Goal: Information Seeking & Learning: Understand process/instructions

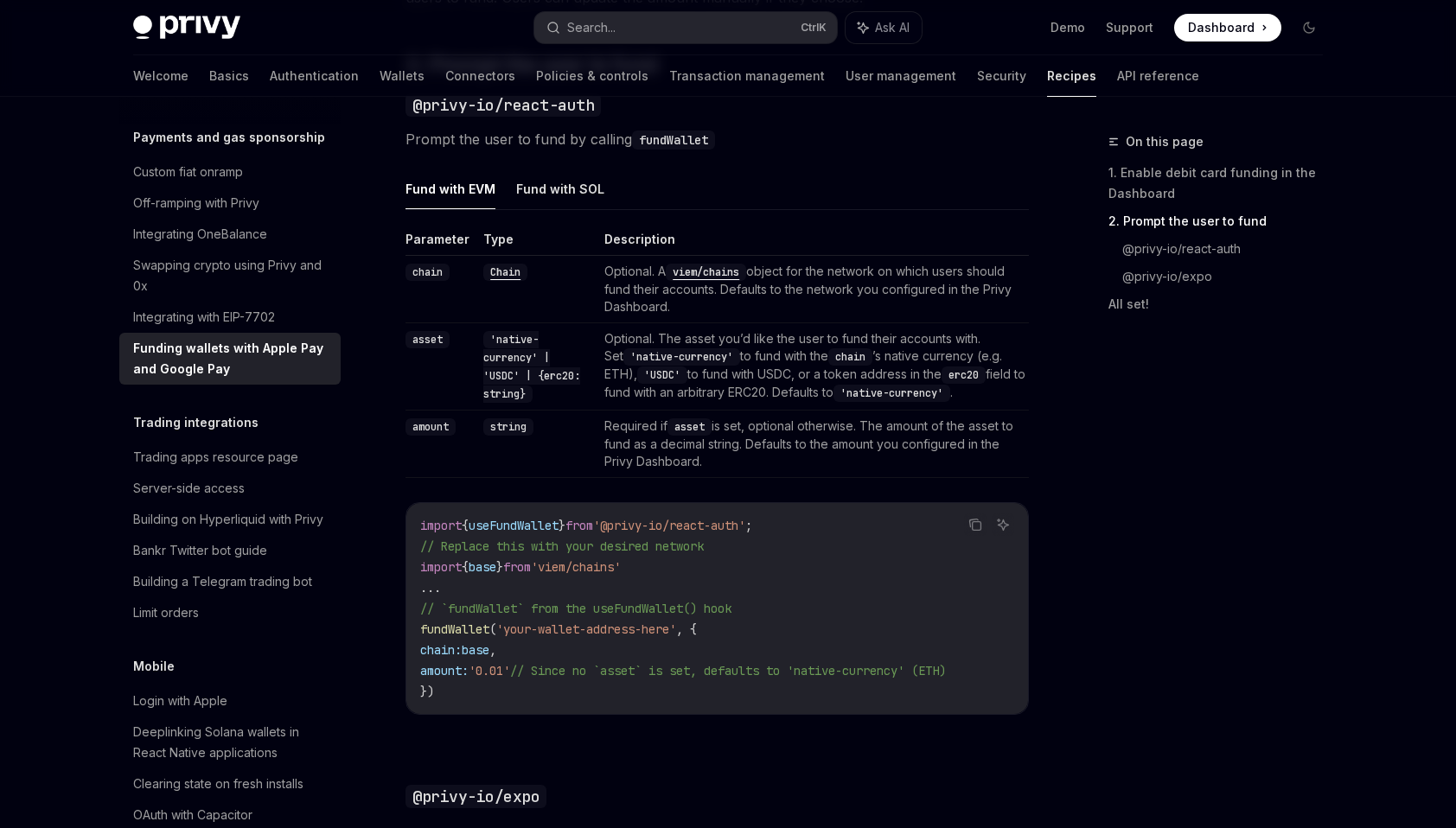
scroll to position [1211, 0]
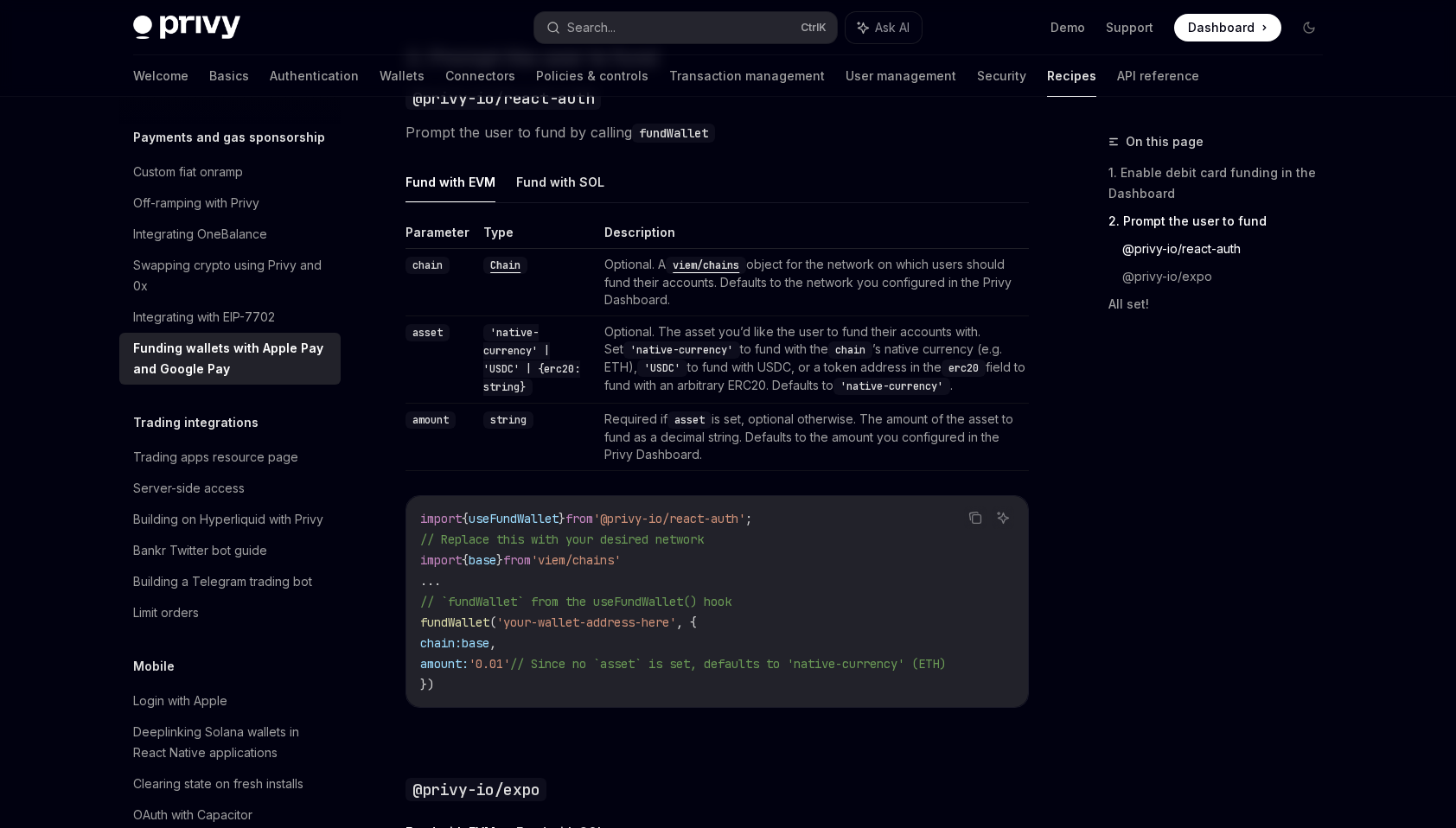
click at [881, 373] on td "Optional. The asset you’d like the user to fund their accounts with. Set 'nativ…" at bounding box center [813, 360] width 431 height 88
click at [1151, 406] on div "On this page 1. Enable debit card funding in the Dashboard 2. Prompt the user t…" at bounding box center [1206, 479] width 263 height 697
click at [688, 369] on code "'USDC'" at bounding box center [663, 368] width 50 height 17
click at [674, 368] on code "'USDC'" at bounding box center [663, 368] width 50 height 17
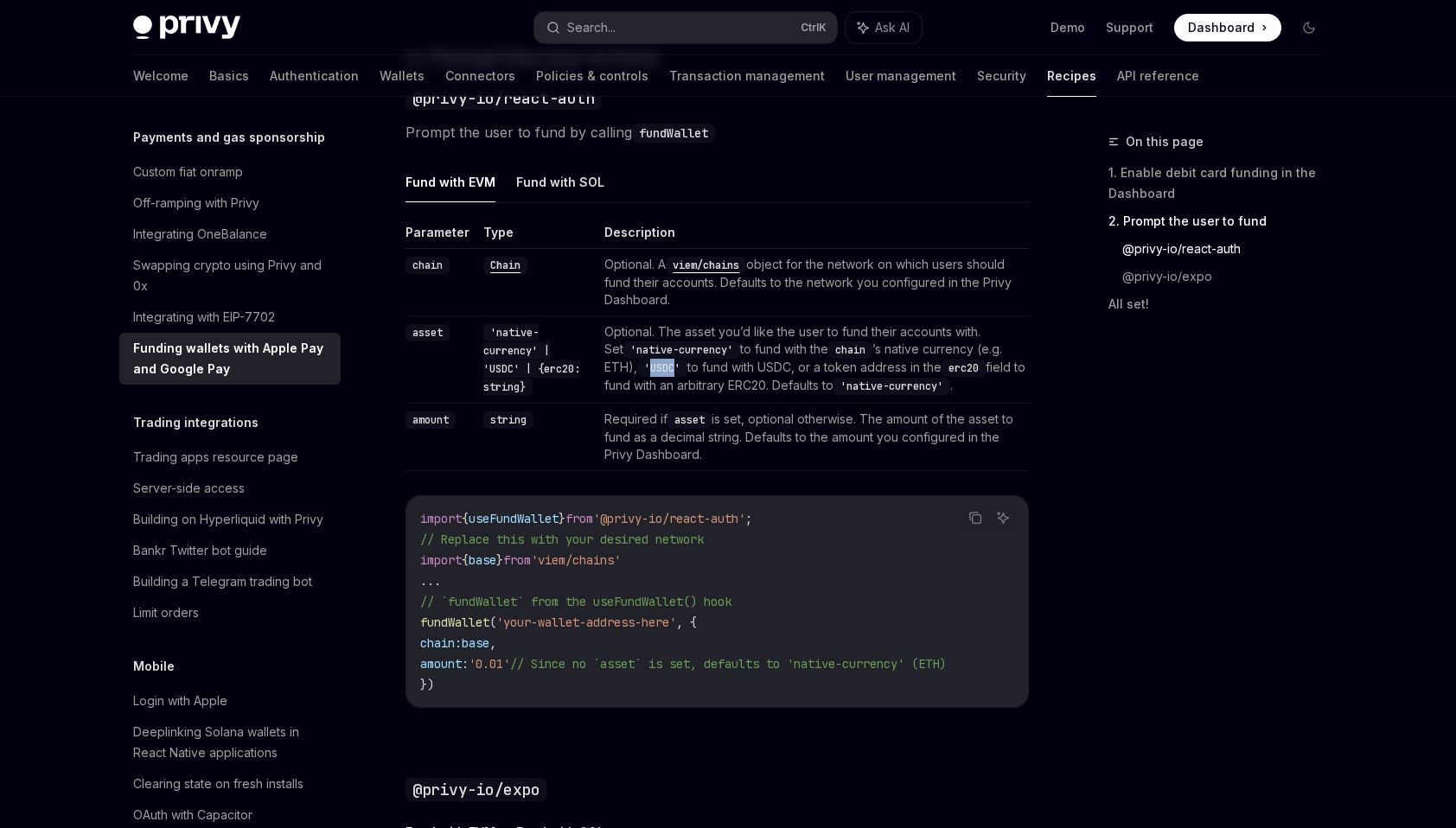
click at [674, 368] on code "'USDC'" at bounding box center [663, 368] width 50 height 17
copy code "USDC"
click at [668, 389] on td "Optional. The asset you’d like the user to fund their accounts with. Set 'nativ…" at bounding box center [813, 360] width 431 height 88
click at [768, 458] on td "Required if asset is set, optional otherwise. The amount of the asset to fund a…" at bounding box center [813, 437] width 431 height 67
click at [768, 455] on td "Required if asset is set, optional otherwise. The amount of the asset to fund a…" at bounding box center [813, 437] width 431 height 67
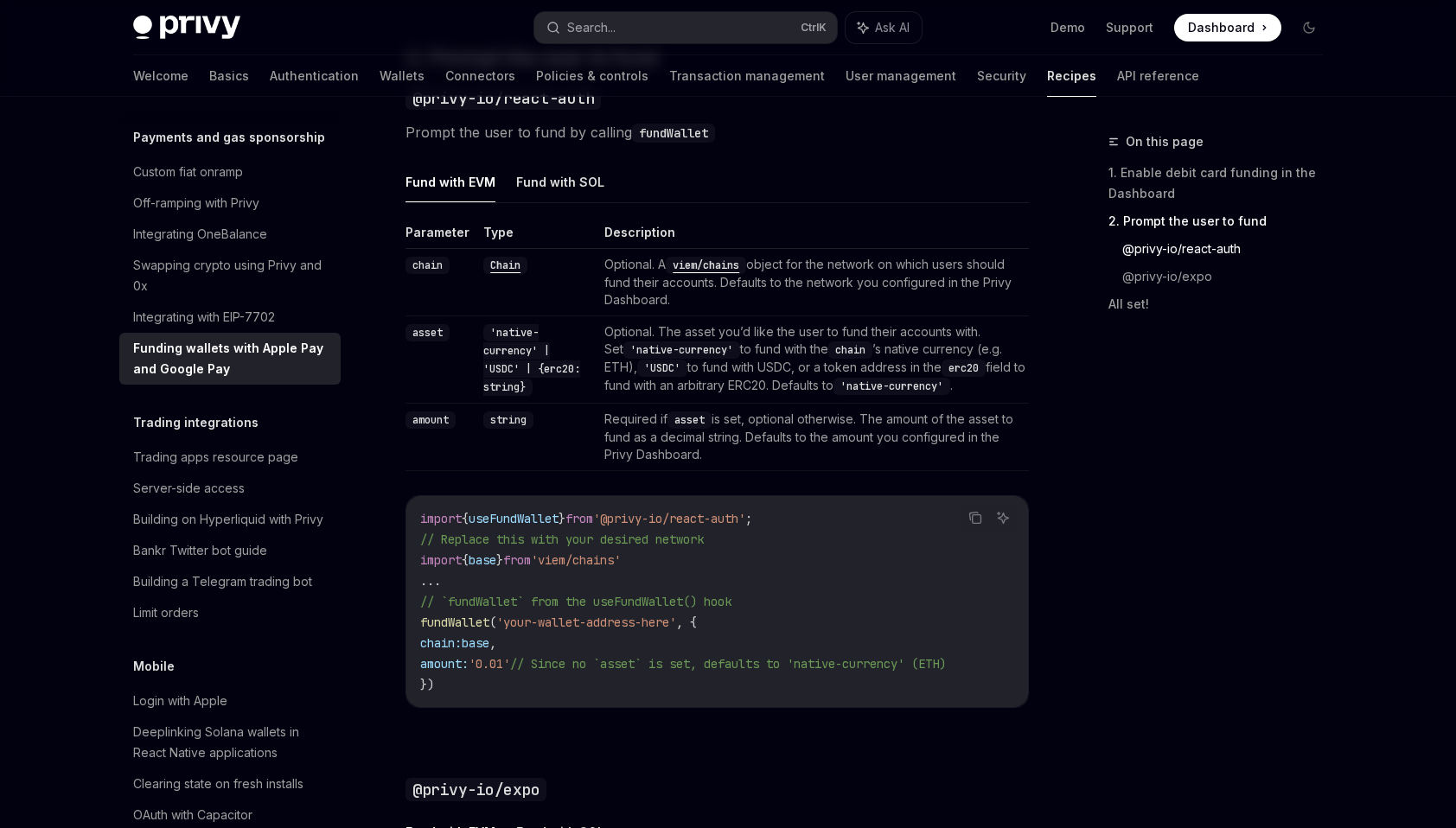
click at [873, 446] on td "Required if asset is set, optional otherwise. The amount of the asset to fund a…" at bounding box center [813, 437] width 431 height 67
click at [871, 449] on td "Required if asset is set, optional otherwise. The amount of the asset to fund a…" at bounding box center [813, 437] width 431 height 67
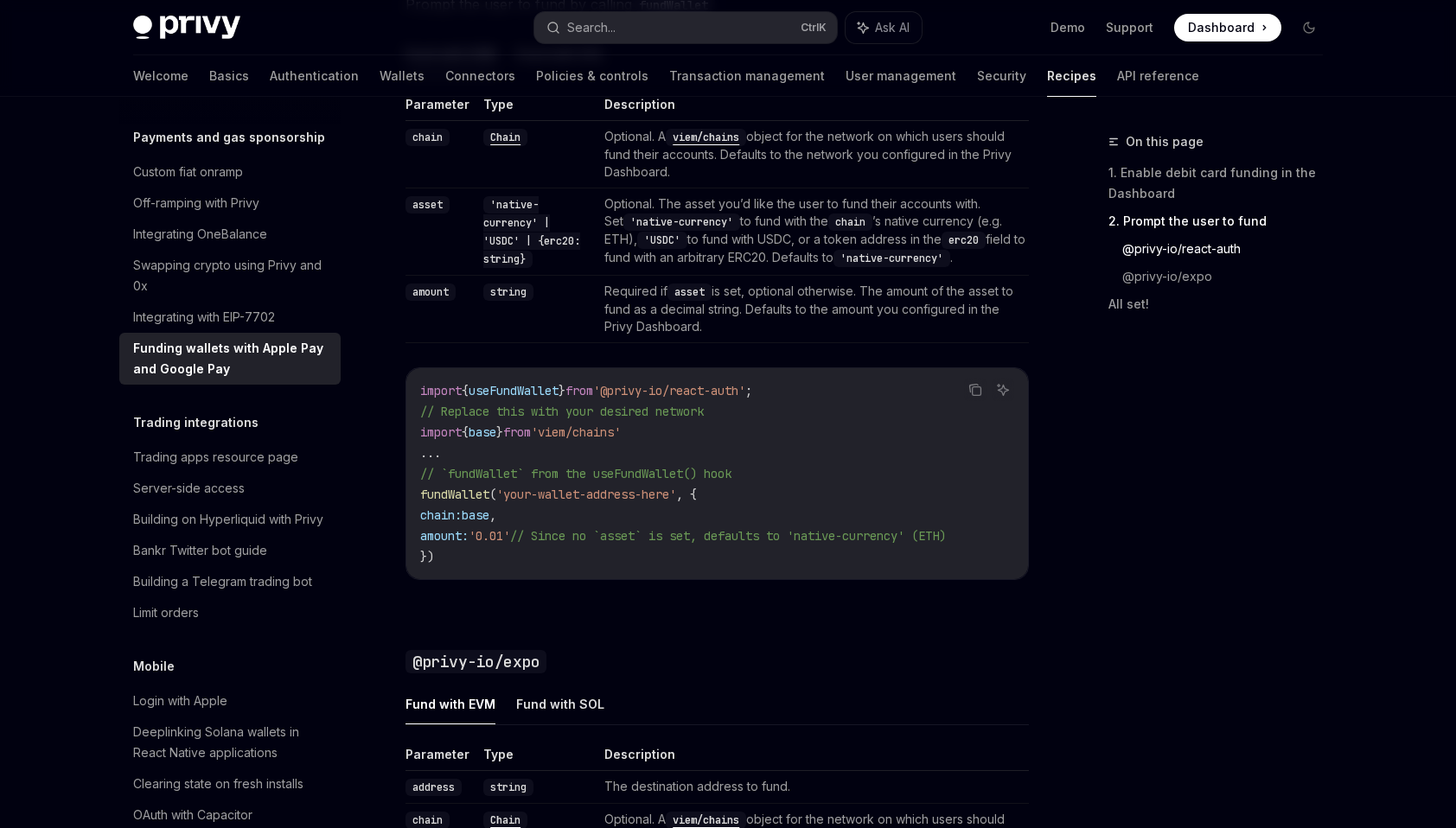
drag, startPoint x: 1078, startPoint y: 484, endPoint x: 1078, endPoint y: 530, distance: 46.0
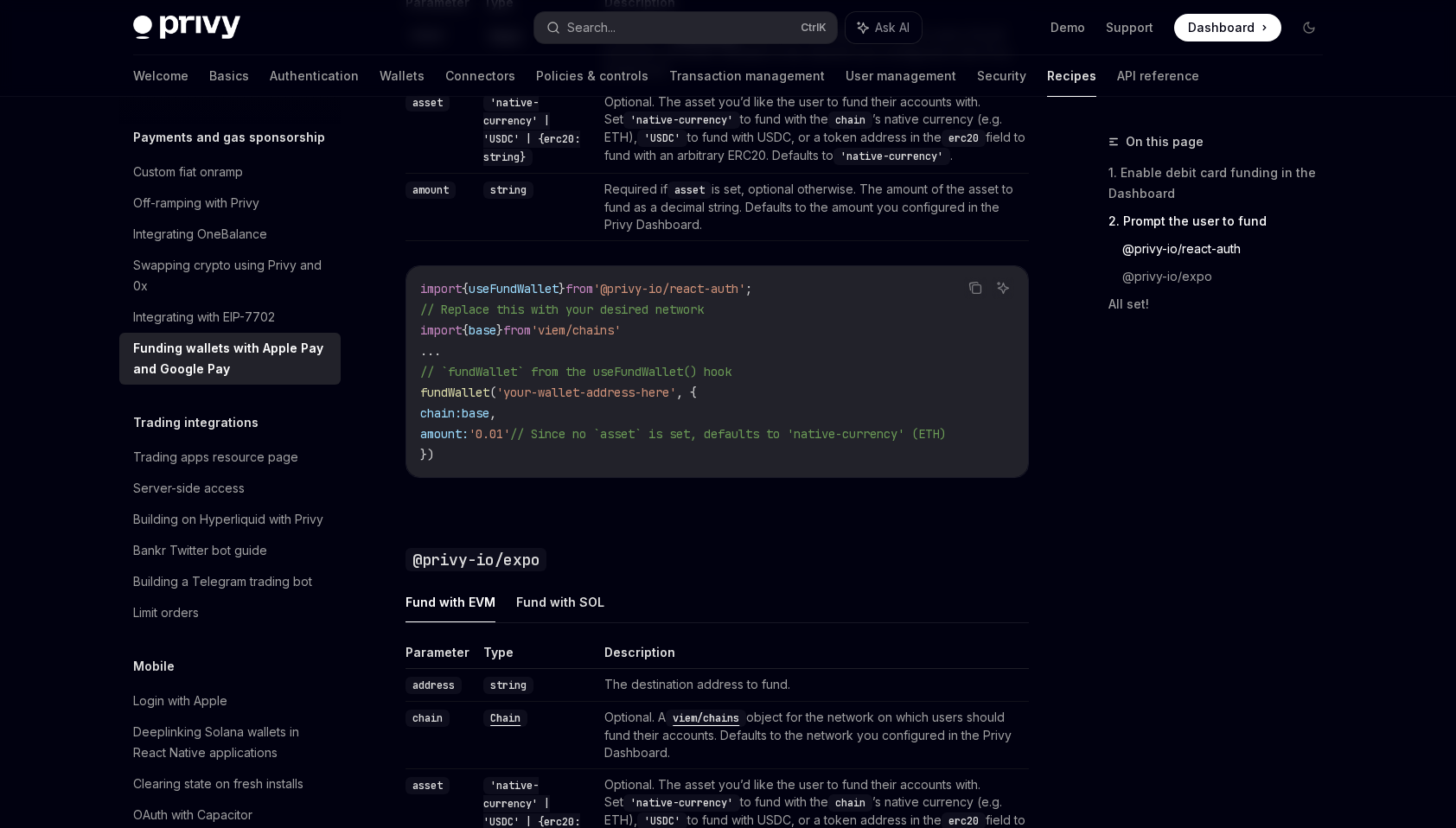
drag, startPoint x: 647, startPoint y: 638, endPoint x: 640, endPoint y: 672, distance: 34.7
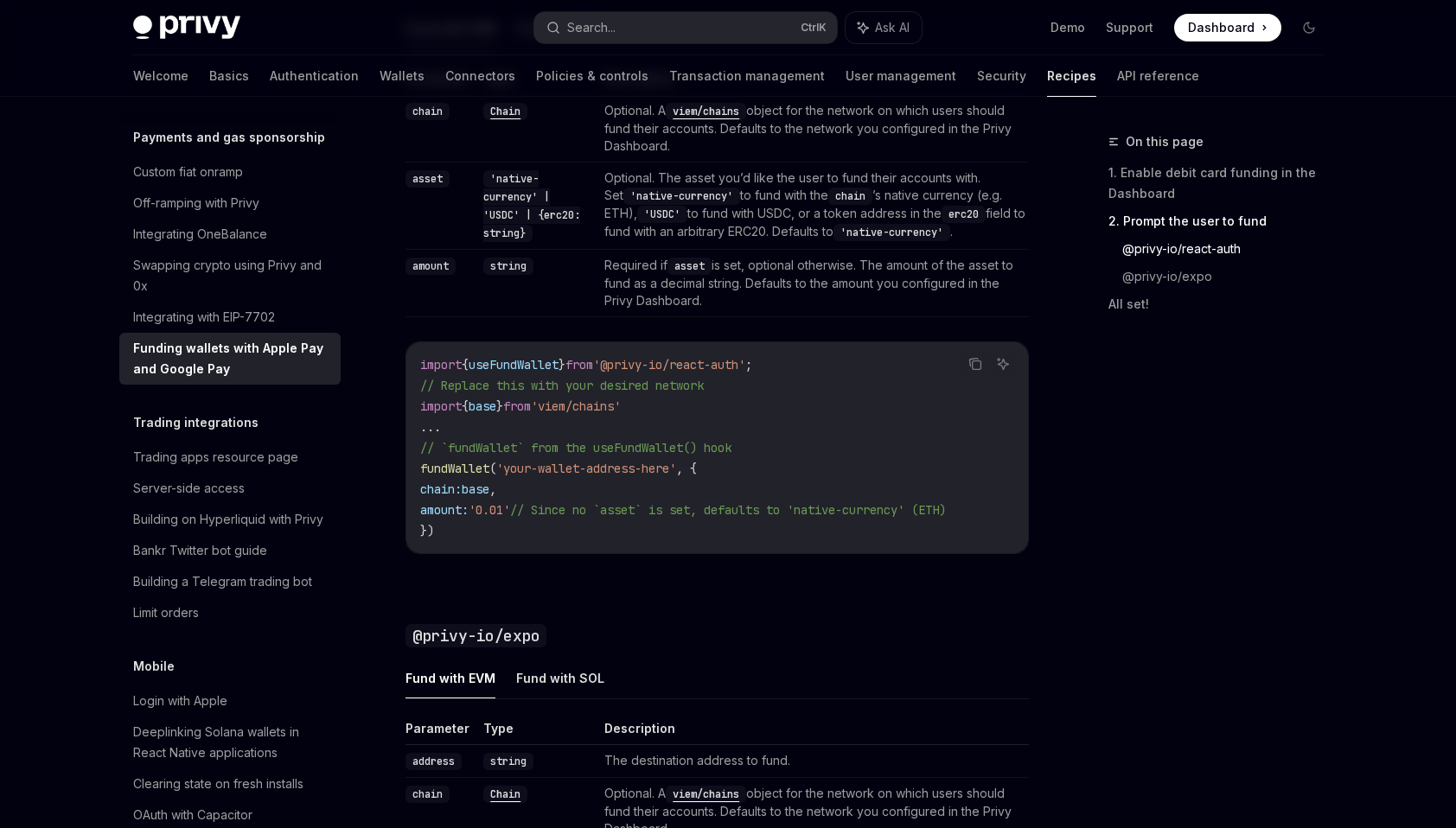
scroll to position [1357, 0]
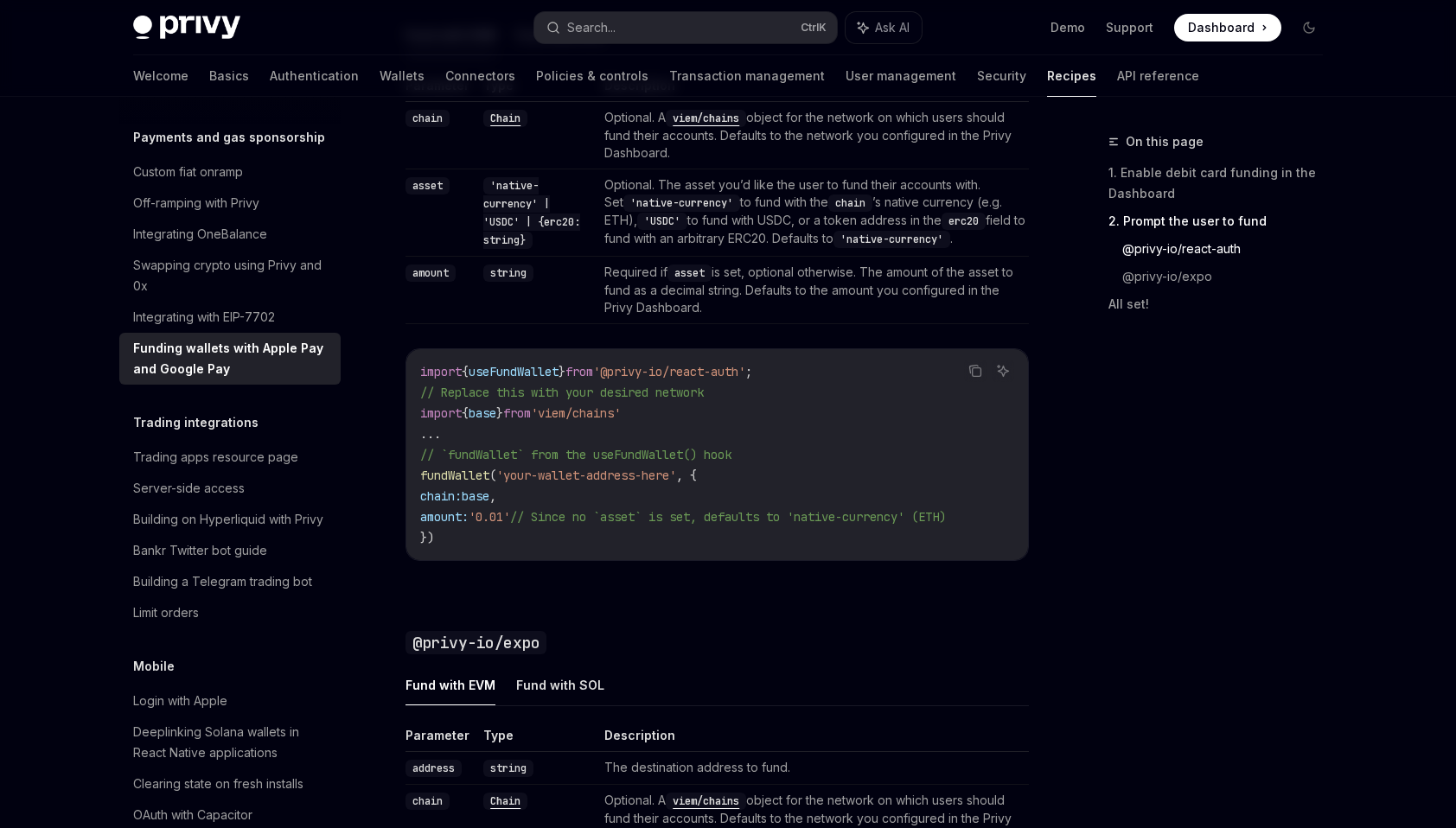
drag, startPoint x: 749, startPoint y: 407, endPoint x: 759, endPoint y: 392, distance: 18.0
click at [759, 392] on code "import { useFundWallet } from '@privy-io/react-auth' ; // Replace this with you…" at bounding box center [717, 454] width 594 height 187
copy code "import { base } from 'viem/chains'"
click at [939, 581] on div "Parameter Type Description chain Chain Optional. A viem/chains object for the n…" at bounding box center [716, 333] width 623 height 511
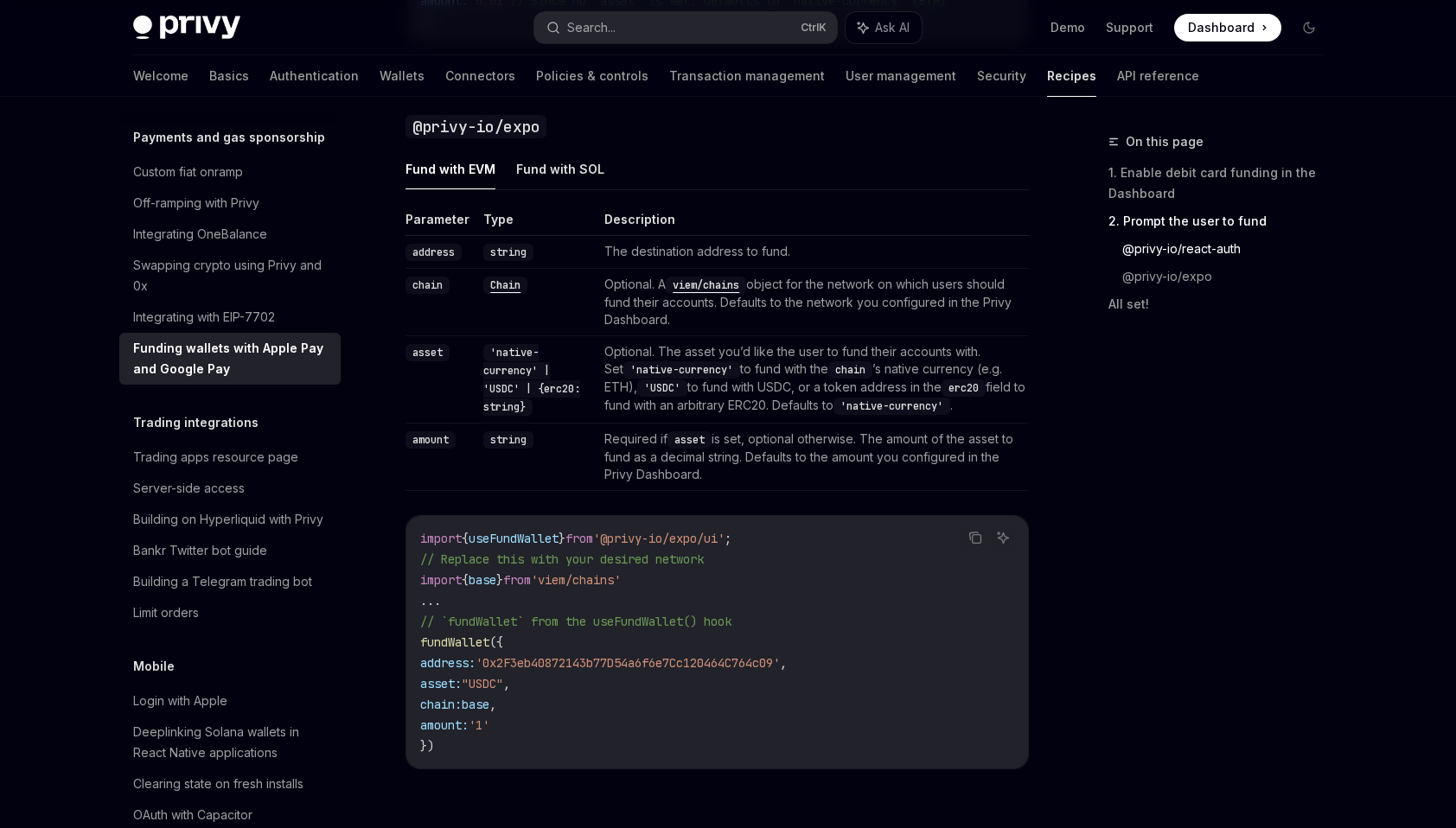
scroll to position [1876, 0]
click at [780, 476] on td "Required if asset is set, optional otherwise. The amount of the asset to fund a…" at bounding box center [813, 454] width 431 height 67
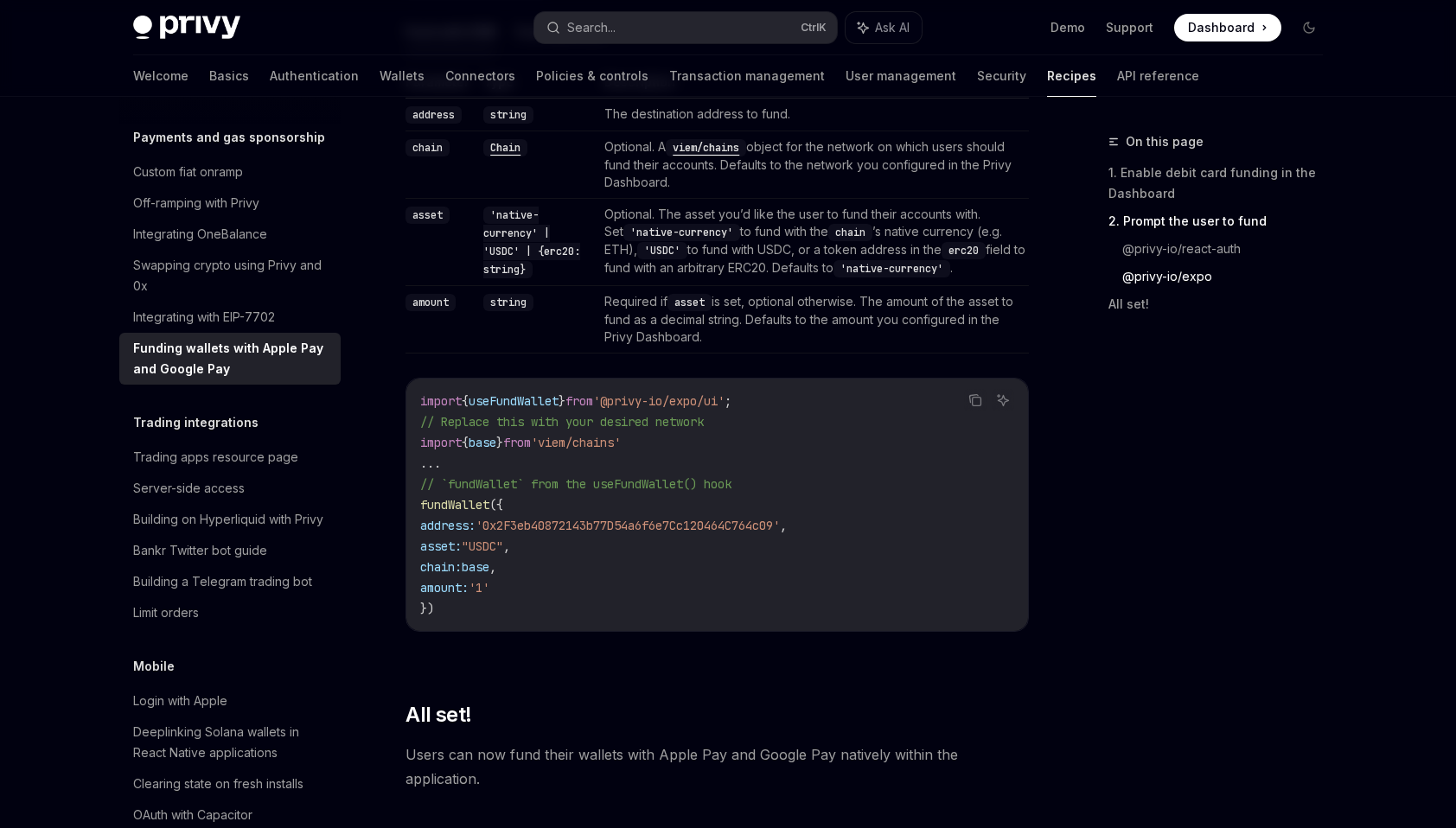
drag, startPoint x: 1261, startPoint y: 539, endPoint x: 1257, endPoint y: 613, distance: 74.1
click at [1257, 613] on div "On this page 1. Enable debit card funding in the Dashboard 2. Prompt the user t…" at bounding box center [1206, 479] width 263 height 697
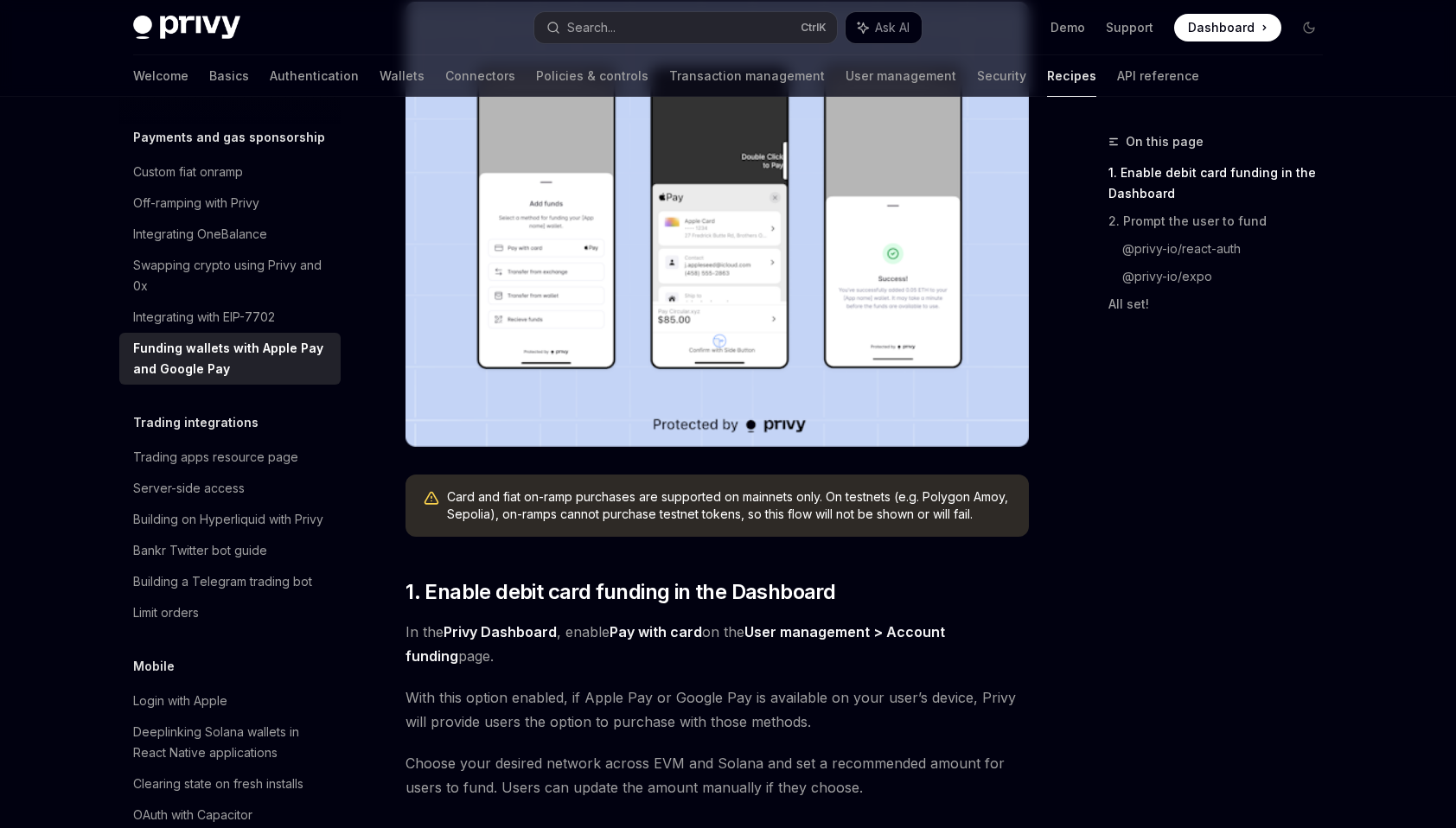
scroll to position [411, 0]
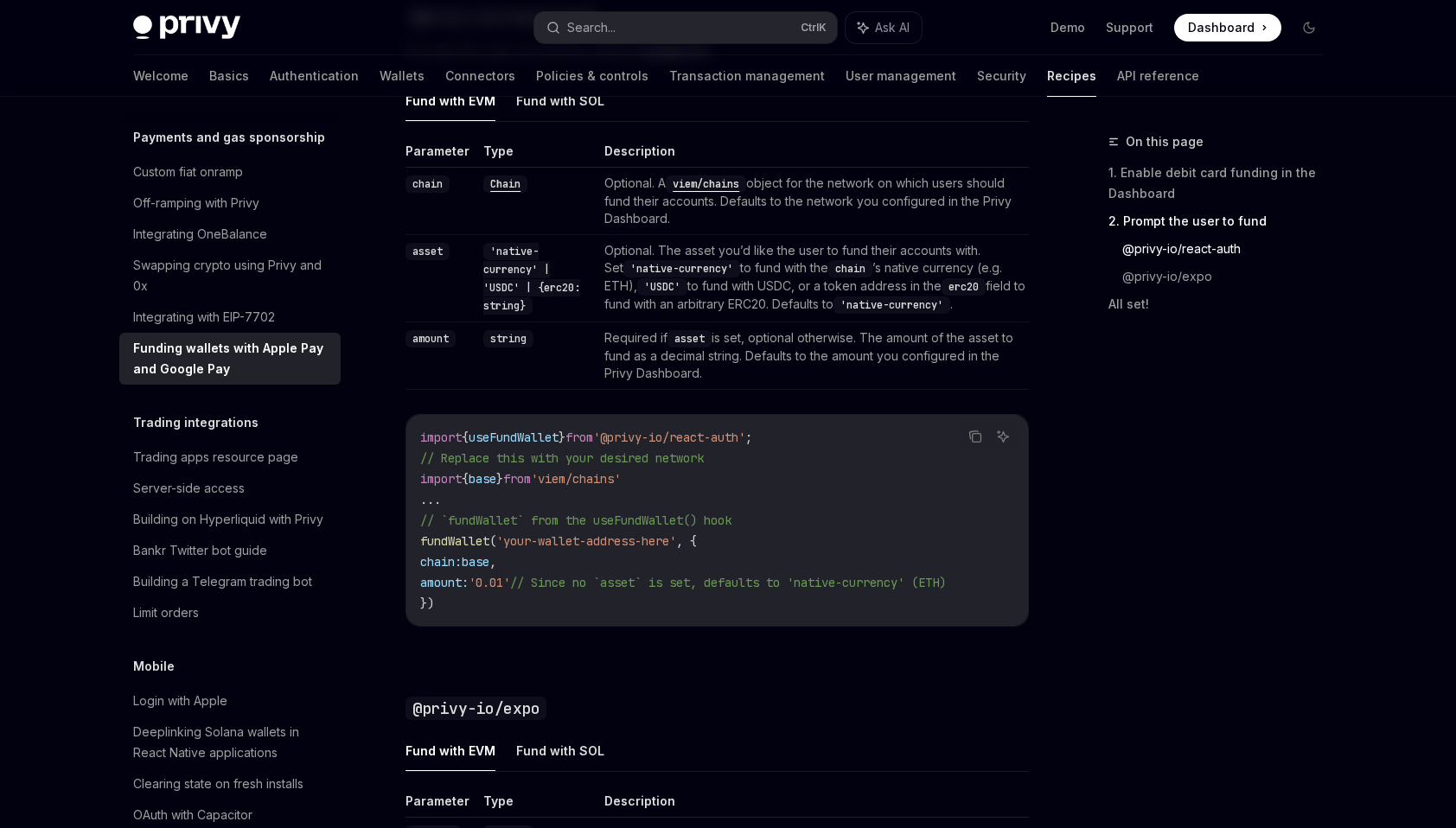
scroll to position [1297, 0]
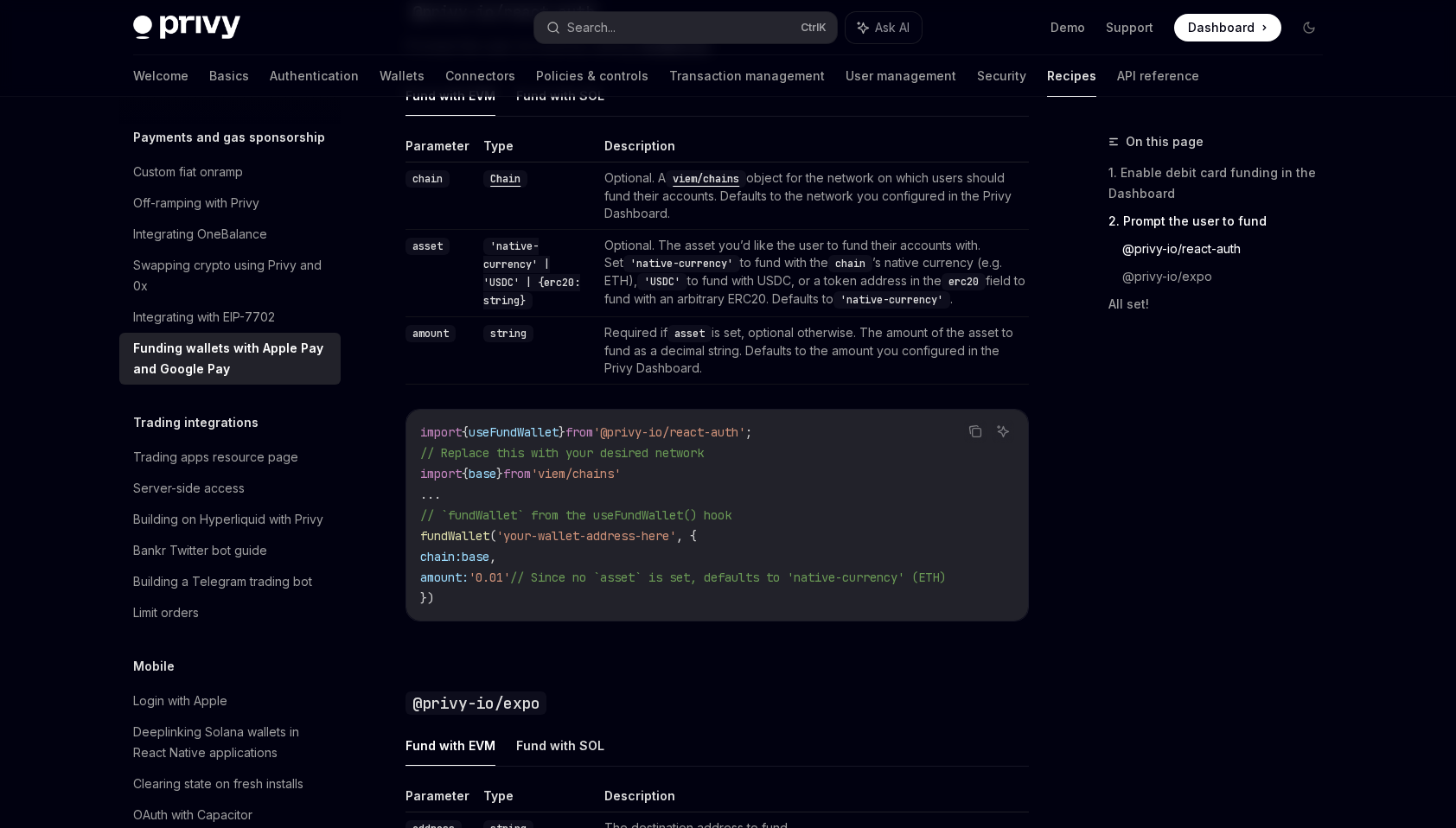
drag, startPoint x: 876, startPoint y: 365, endPoint x: 863, endPoint y: 357, distance: 15.3
click at [863, 357] on td "Required if asset is set, optional otherwise. The amount of the asset to fund a…" at bounding box center [813, 351] width 431 height 67
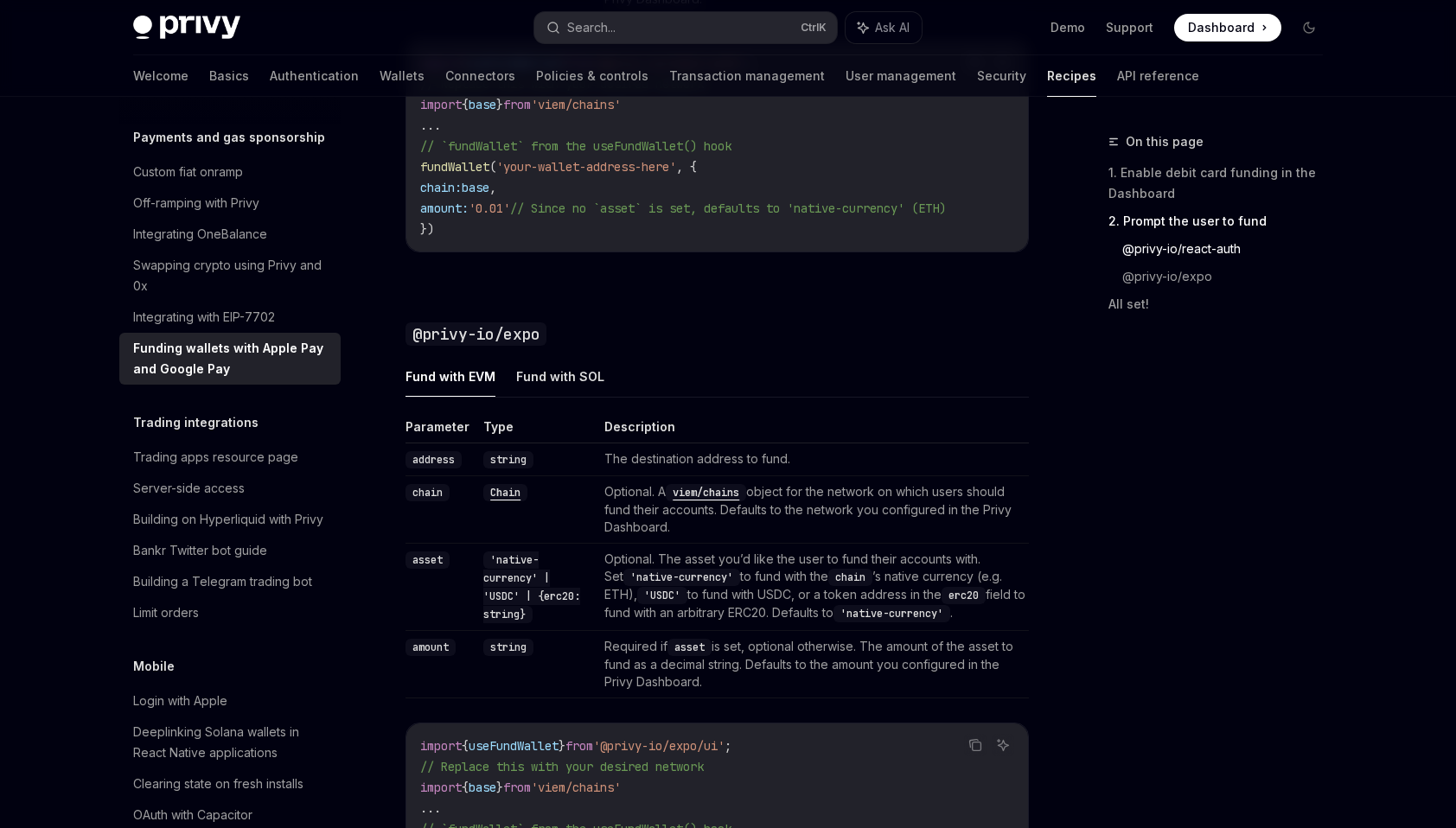
scroll to position [1681, 0]
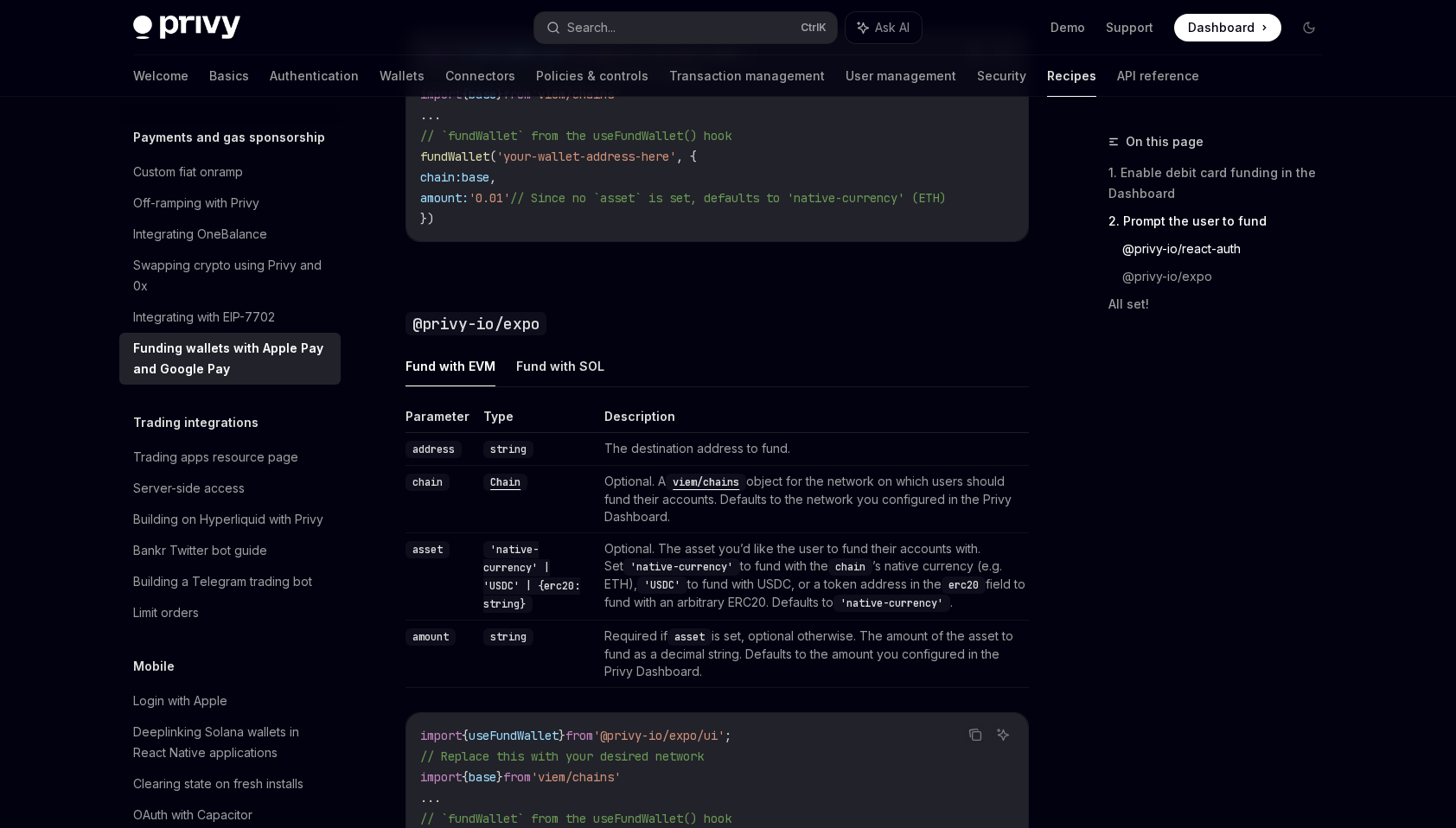
drag, startPoint x: 765, startPoint y: 650, endPoint x: 761, endPoint y: 666, distance: 16.5
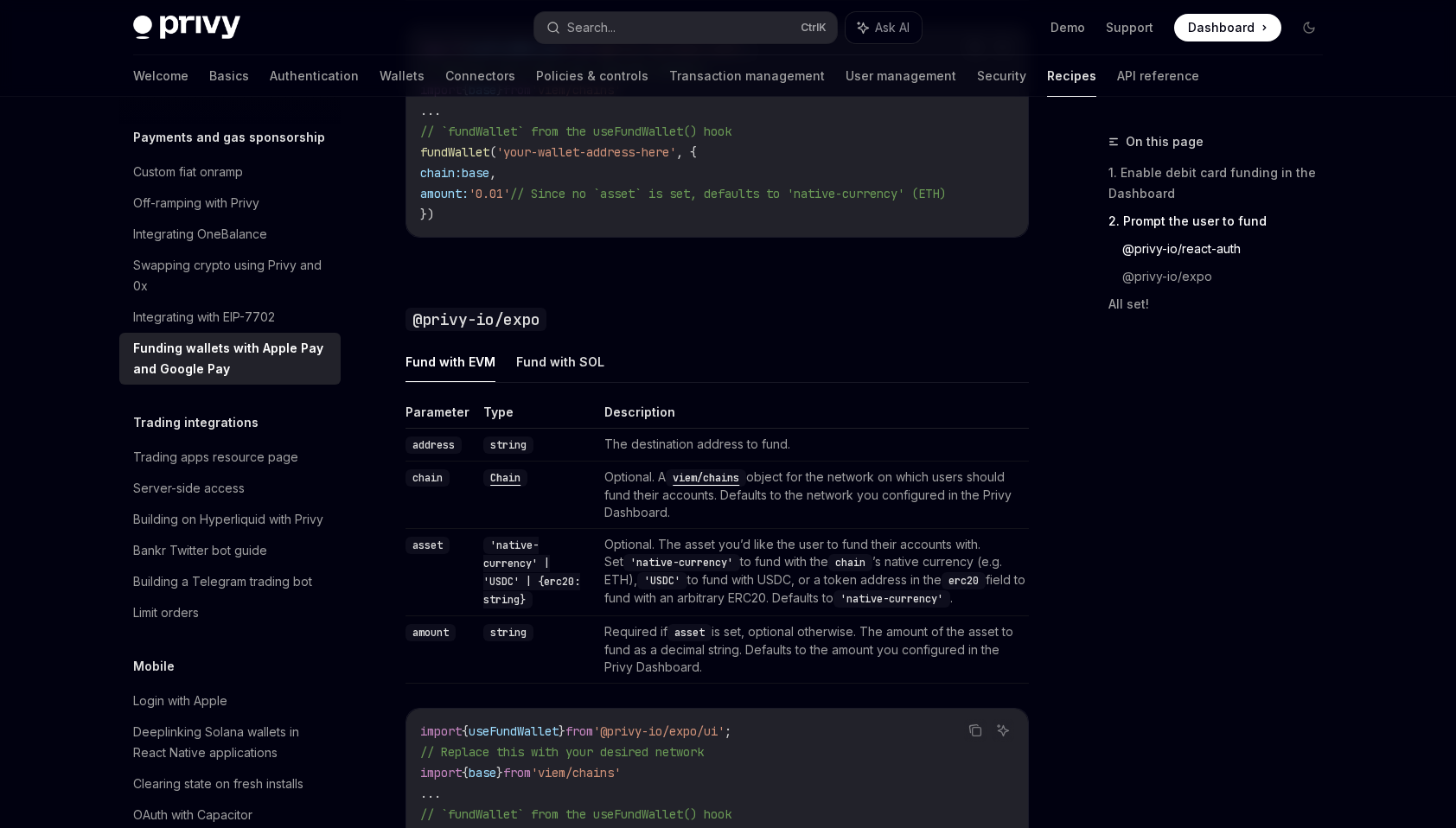
click at [756, 663] on td "Required if asset is set, optional otherwise. The amount of the asset to fund a…" at bounding box center [813, 649] width 431 height 67
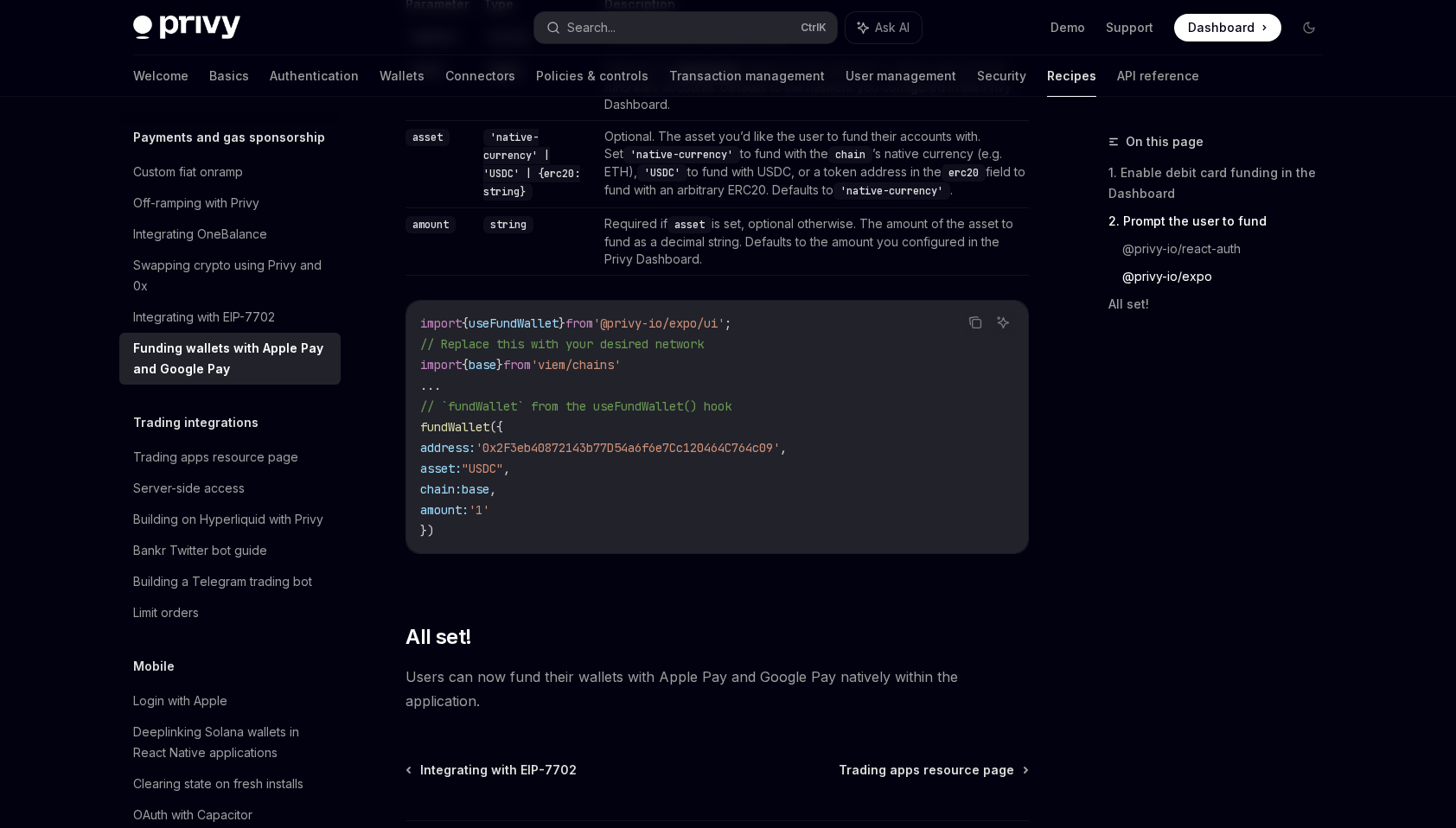
scroll to position [2113, 0]
